Goal: Information Seeking & Learning: Learn about a topic

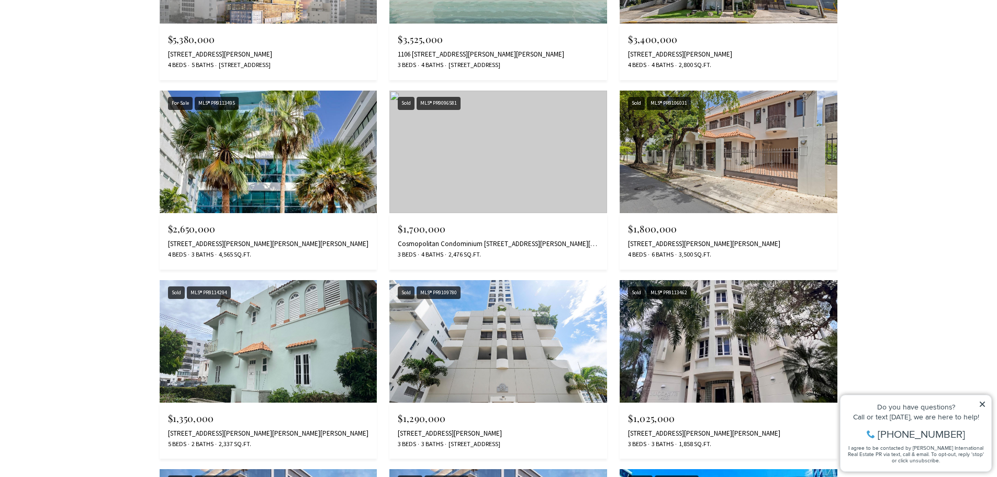
scroll to position [3139, 0]
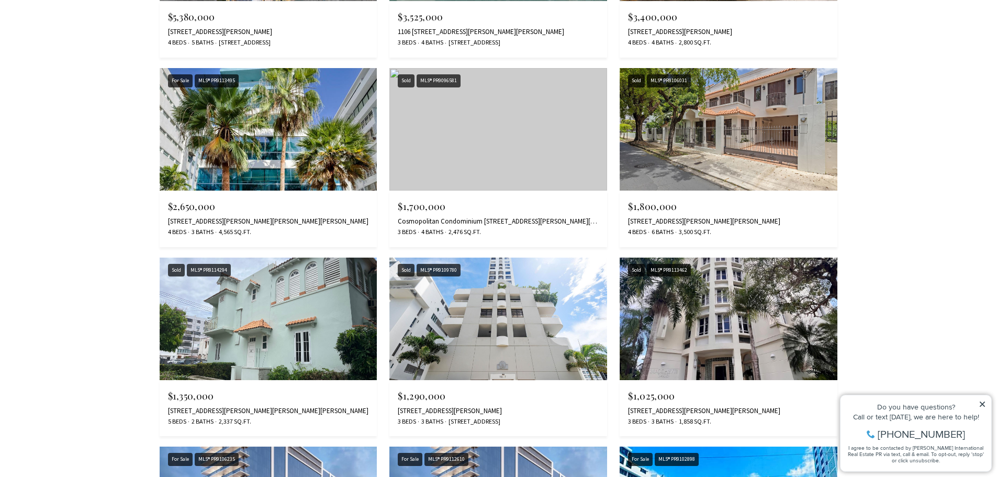
click at [986, 403] on div "Do you have questions? Call or text today, we are here to help! 347-797-5825 I …" at bounding box center [915, 433] width 151 height 76
click at [982, 404] on icon at bounding box center [981, 403] width 5 height 5
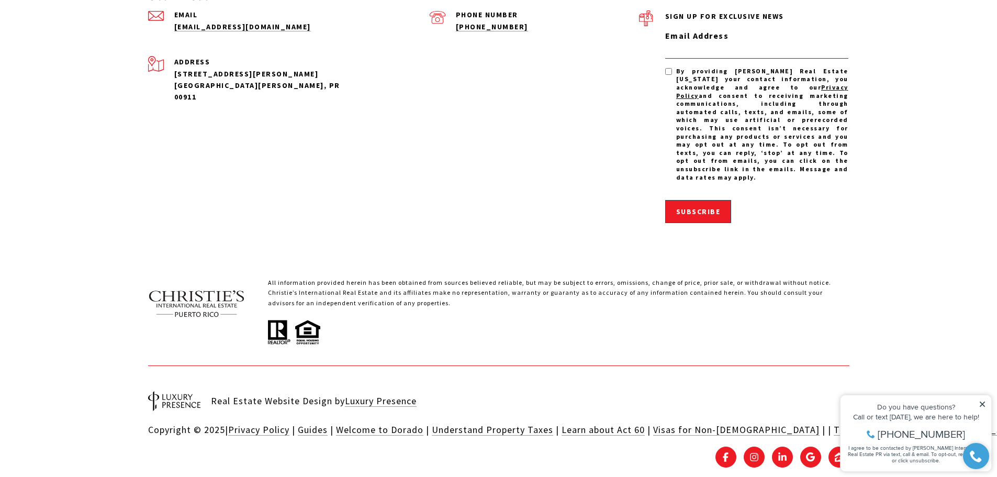
scroll to position [3911, 0]
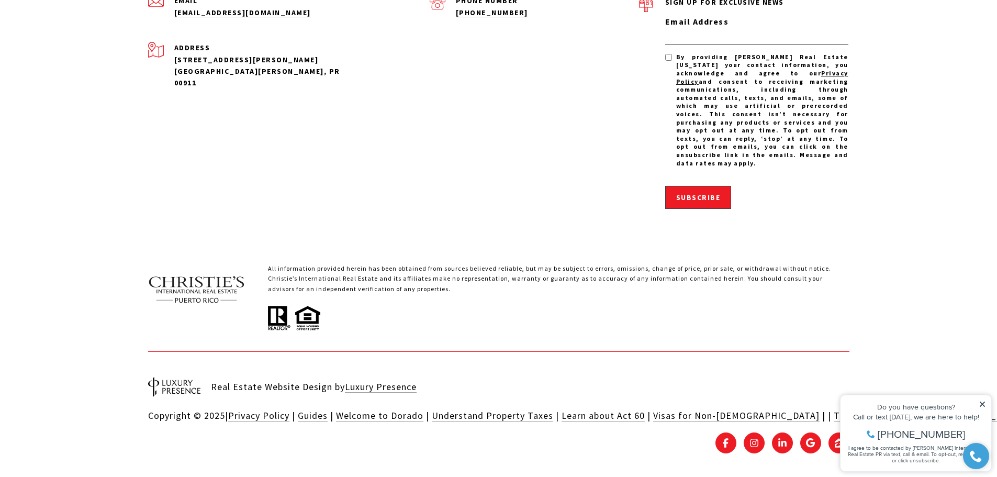
click at [983, 402] on icon at bounding box center [981, 403] width 5 height 5
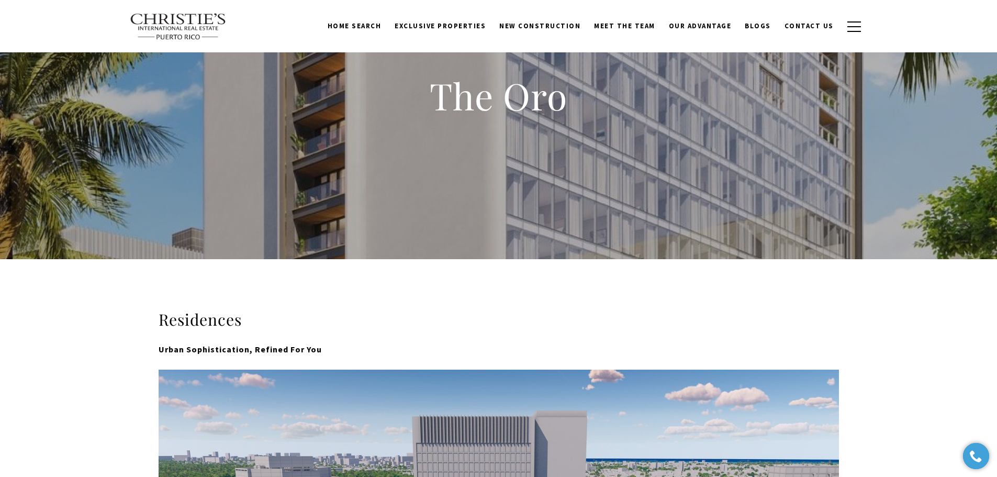
scroll to position [0, 0]
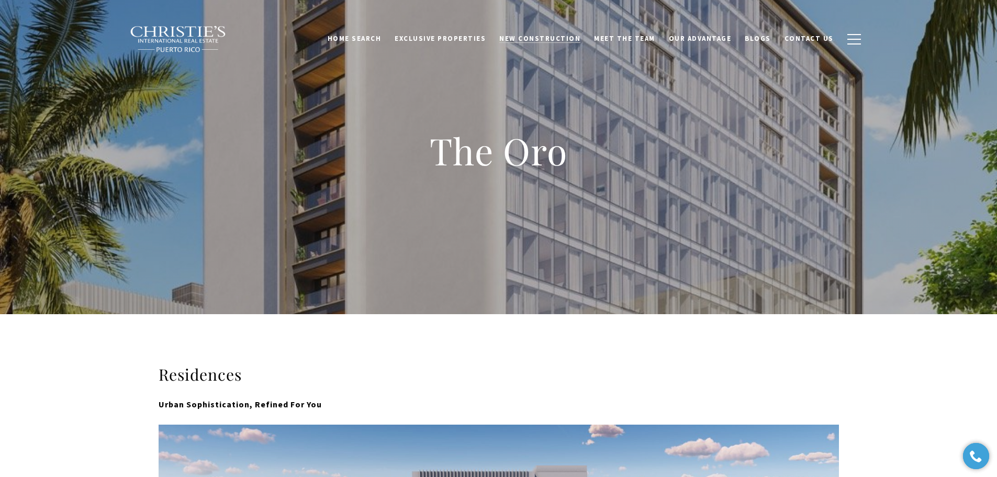
click at [542, 36] on span "New Construction" at bounding box center [539, 38] width 81 height 9
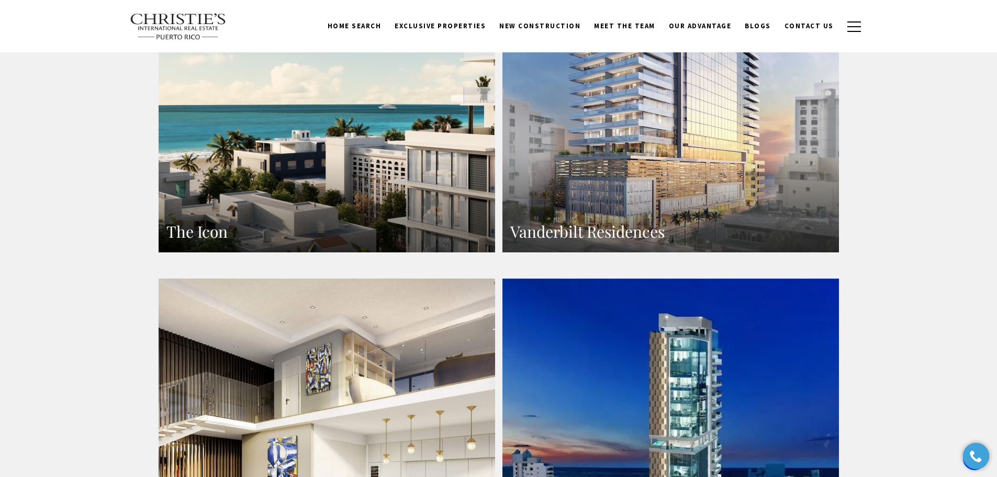
scroll to position [785, 0]
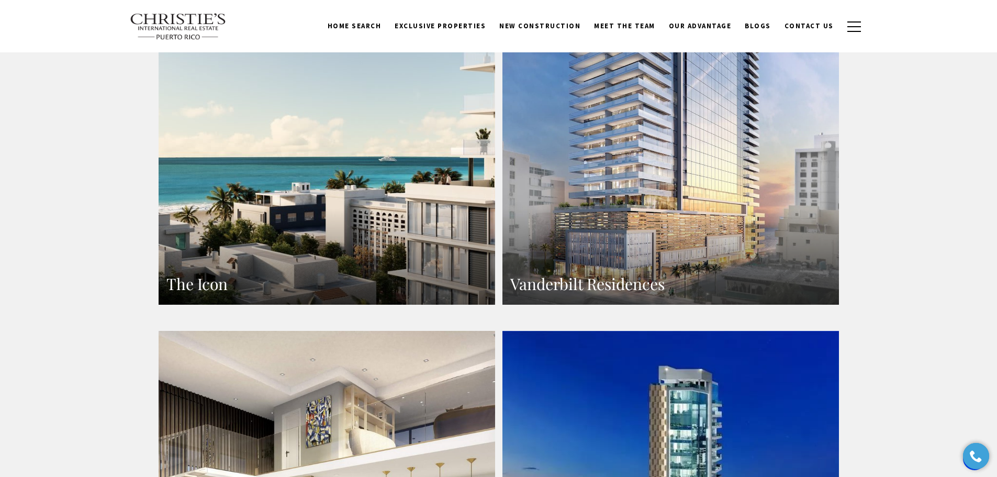
click at [629, 175] on link "Vanderbilt Residences" at bounding box center [670, 99] width 336 height 411
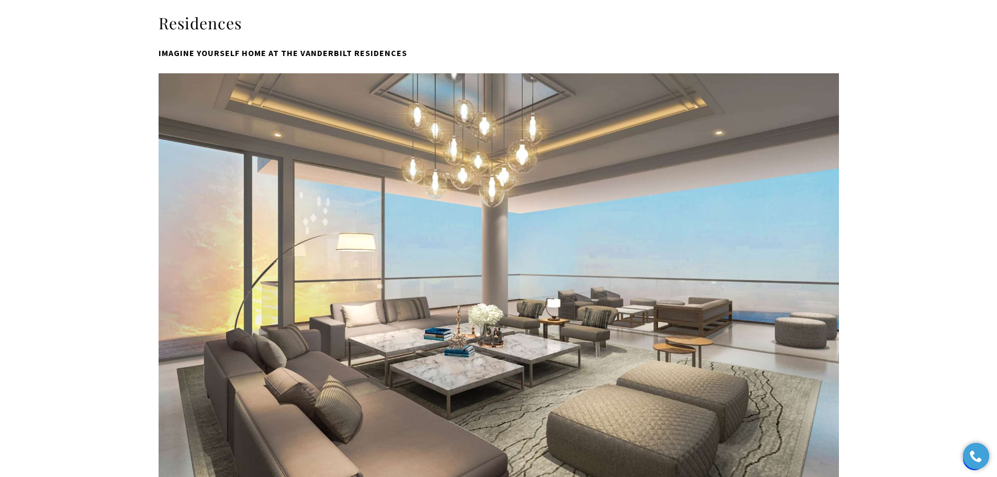
scroll to position [359, 0]
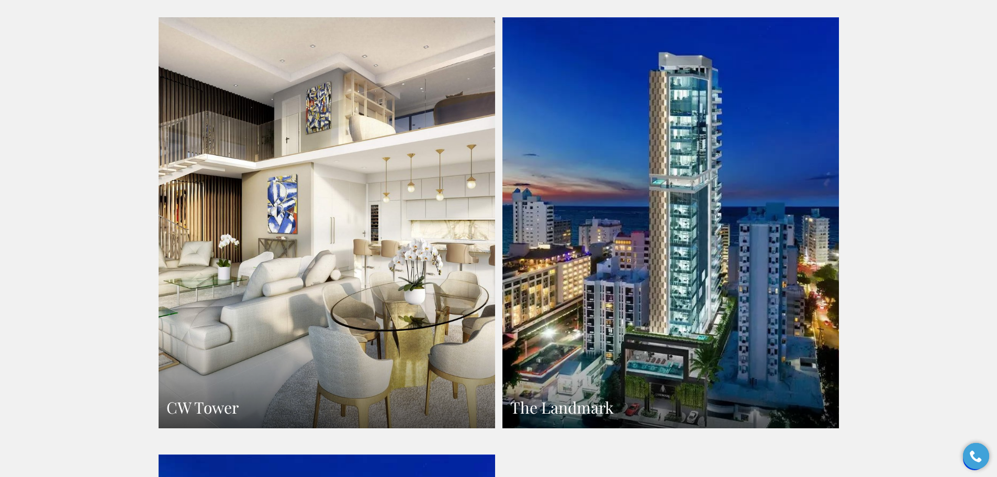
scroll to position [1099, 0]
click at [687, 262] on link "The Landmark" at bounding box center [670, 222] width 336 height 411
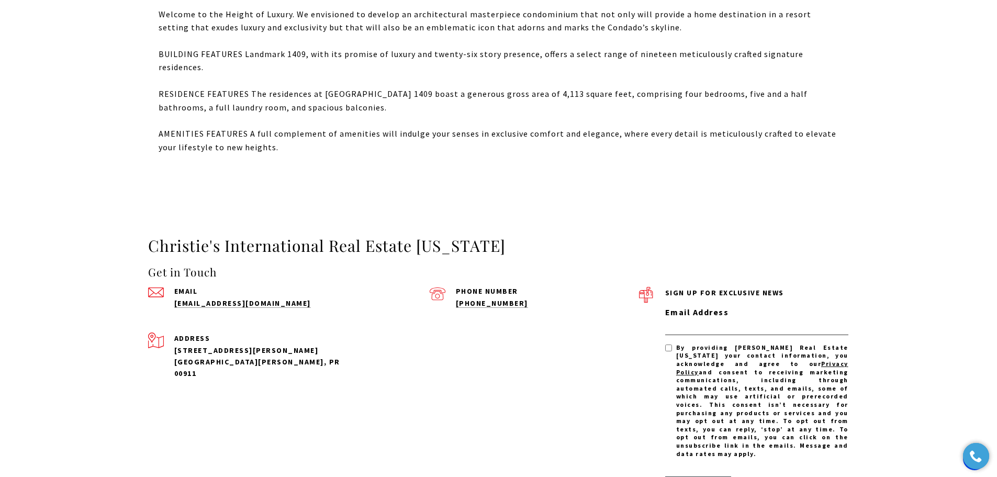
scroll to position [418, 0]
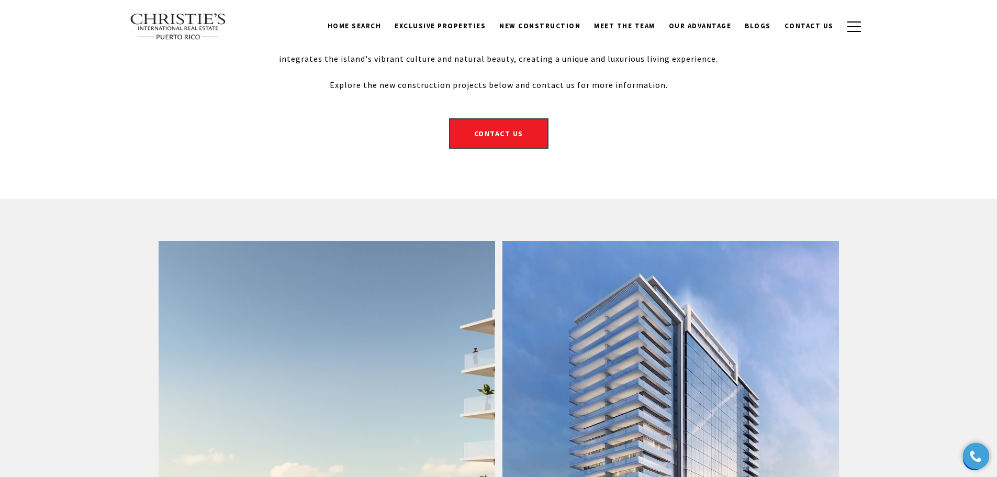
scroll to position [366, 0]
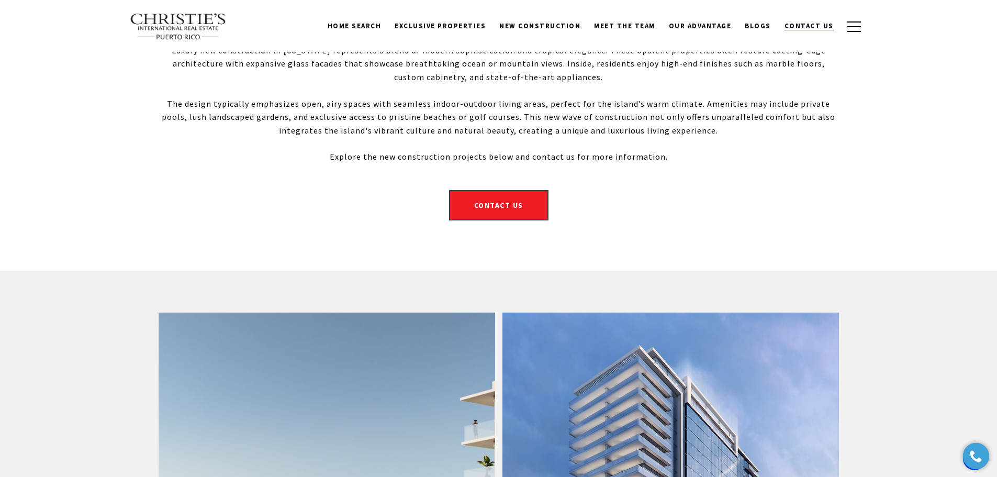
click at [810, 27] on span "Contact Us" at bounding box center [808, 25] width 49 height 9
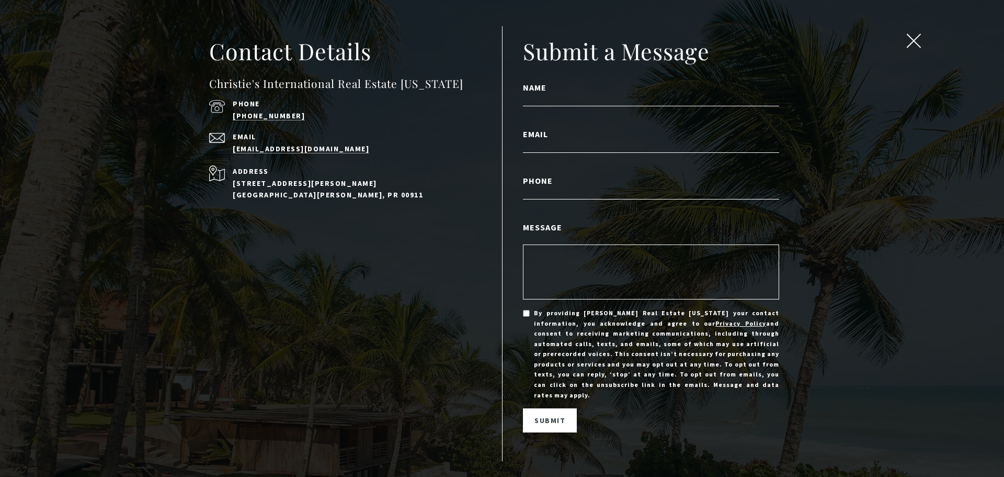
click at [918, 40] on span "close modal" at bounding box center [914, 41] width 14 height 14
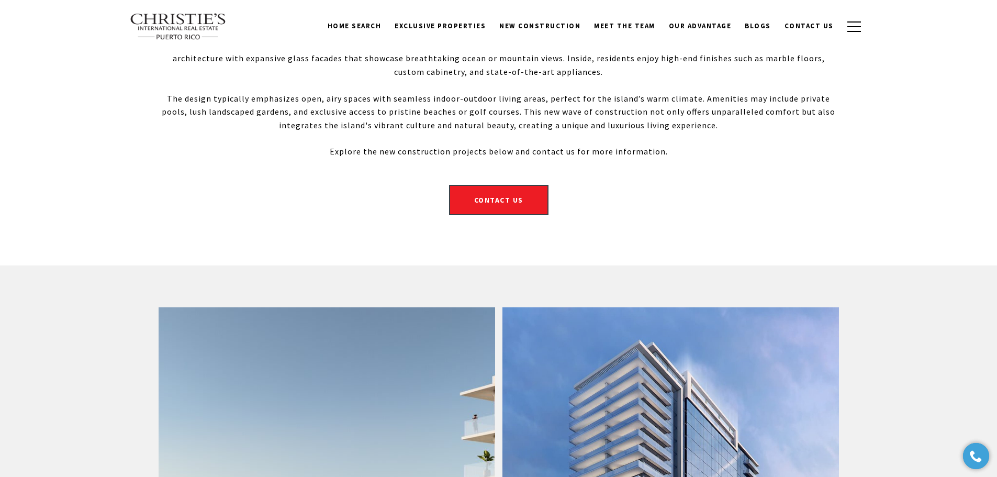
scroll to position [1255, 0]
